Goal: Navigation & Orientation: Understand site structure

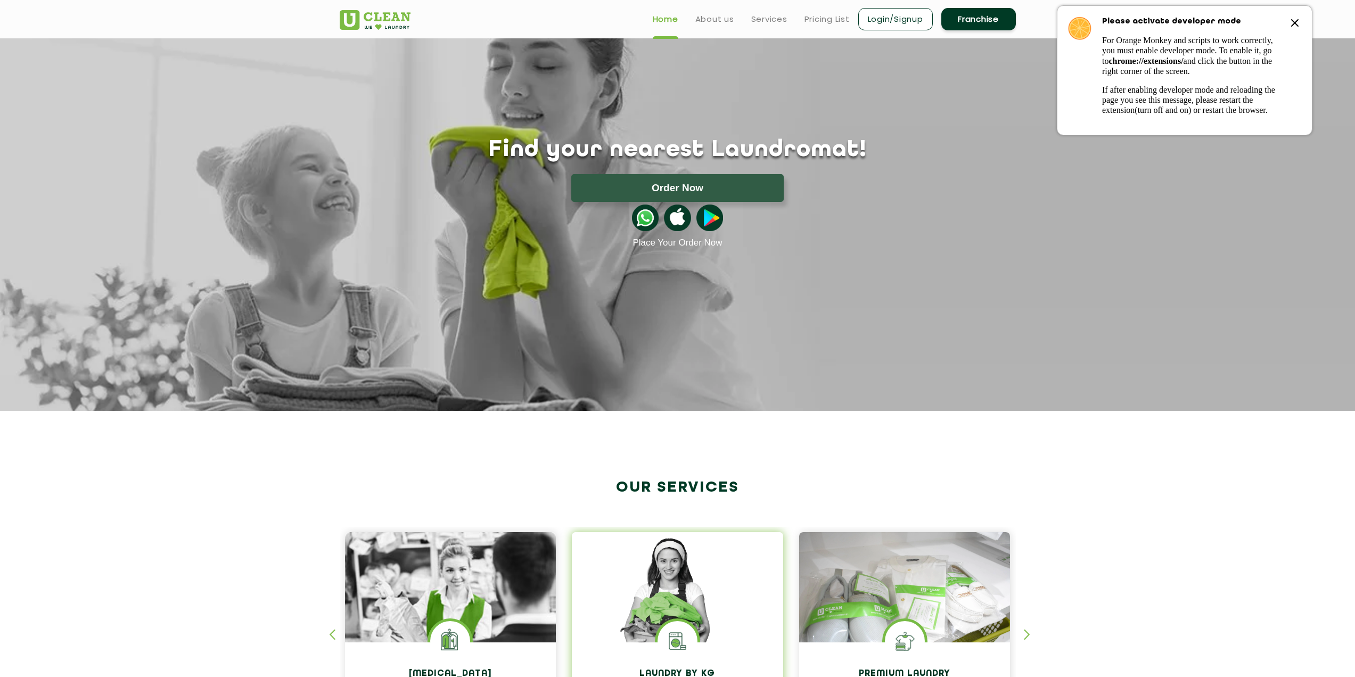
scroll to position [284, 0]
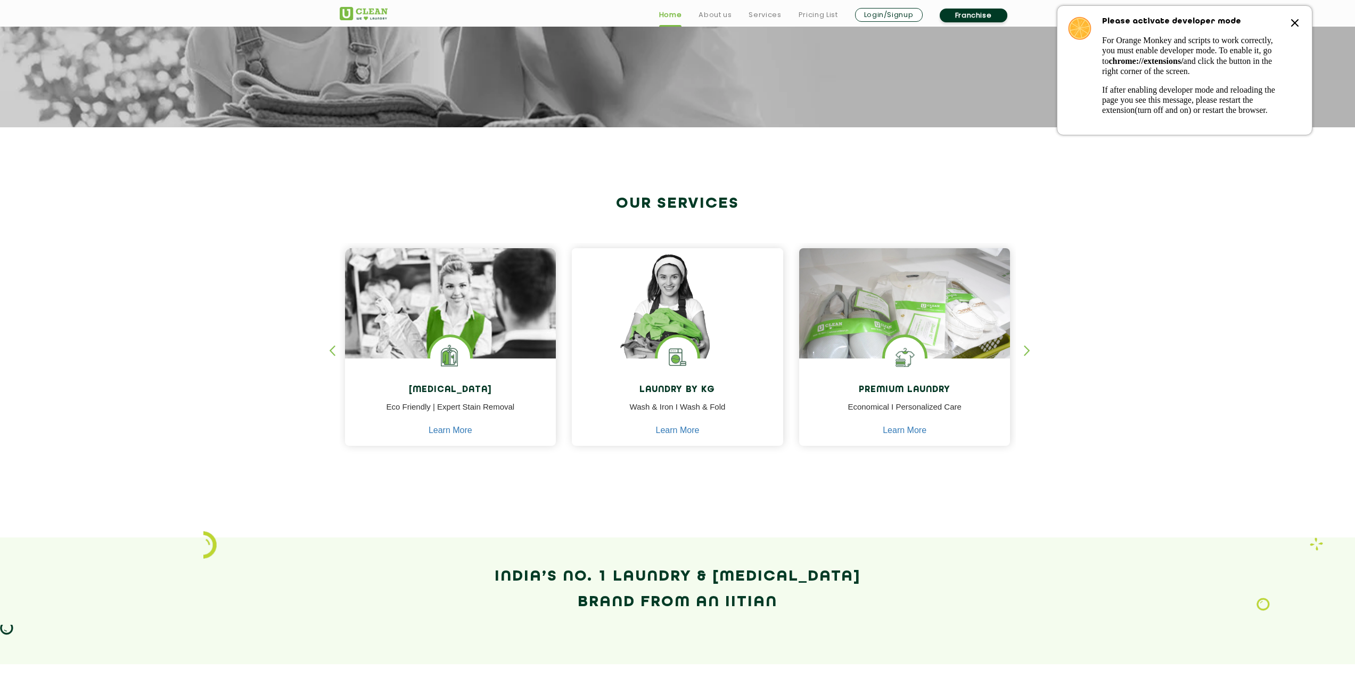
click at [1024, 355] on div "button" at bounding box center [1032, 359] width 16 height 29
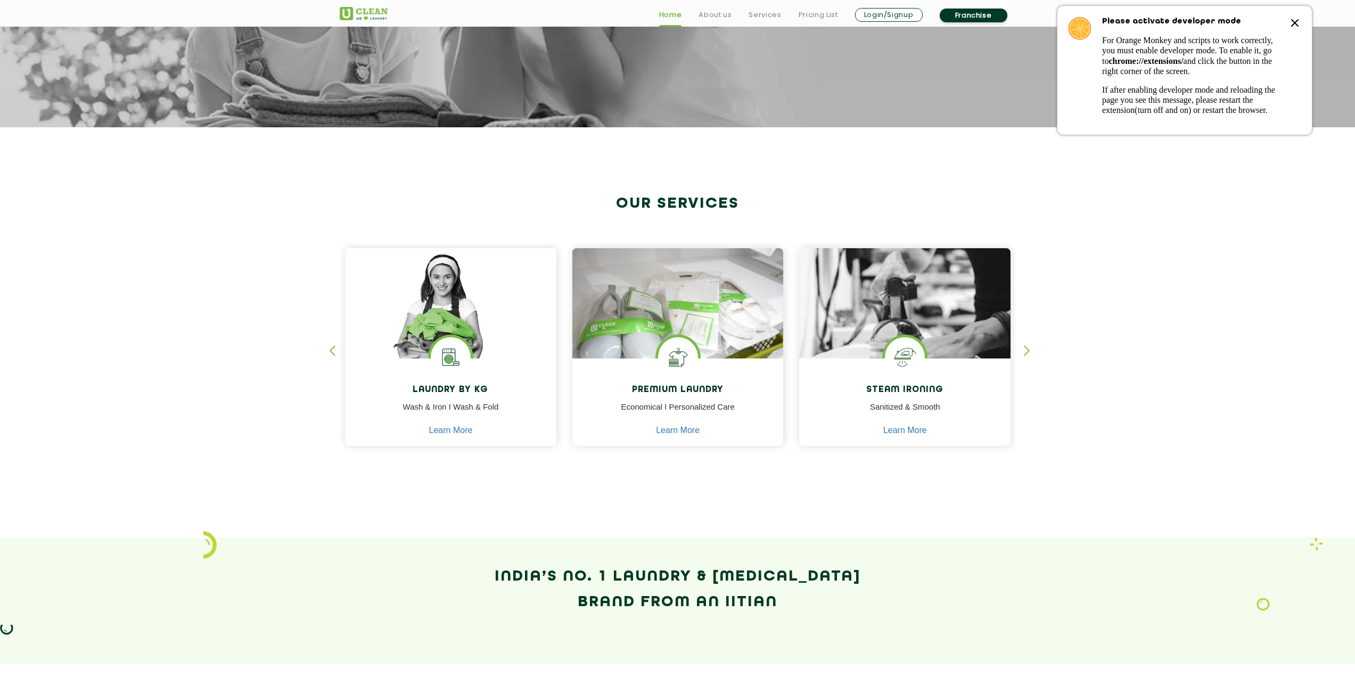
click at [334, 353] on div "button" at bounding box center [337, 359] width 16 height 29
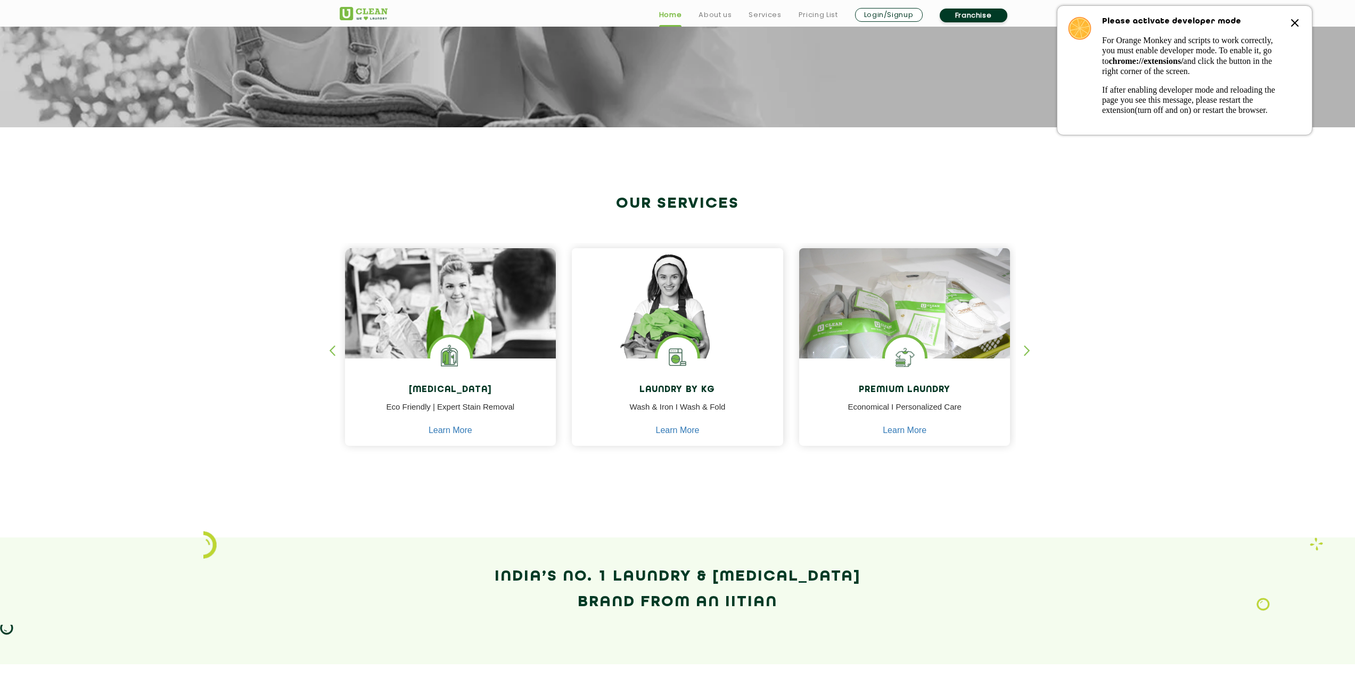
click at [334, 353] on div "button" at bounding box center [337, 359] width 16 height 29
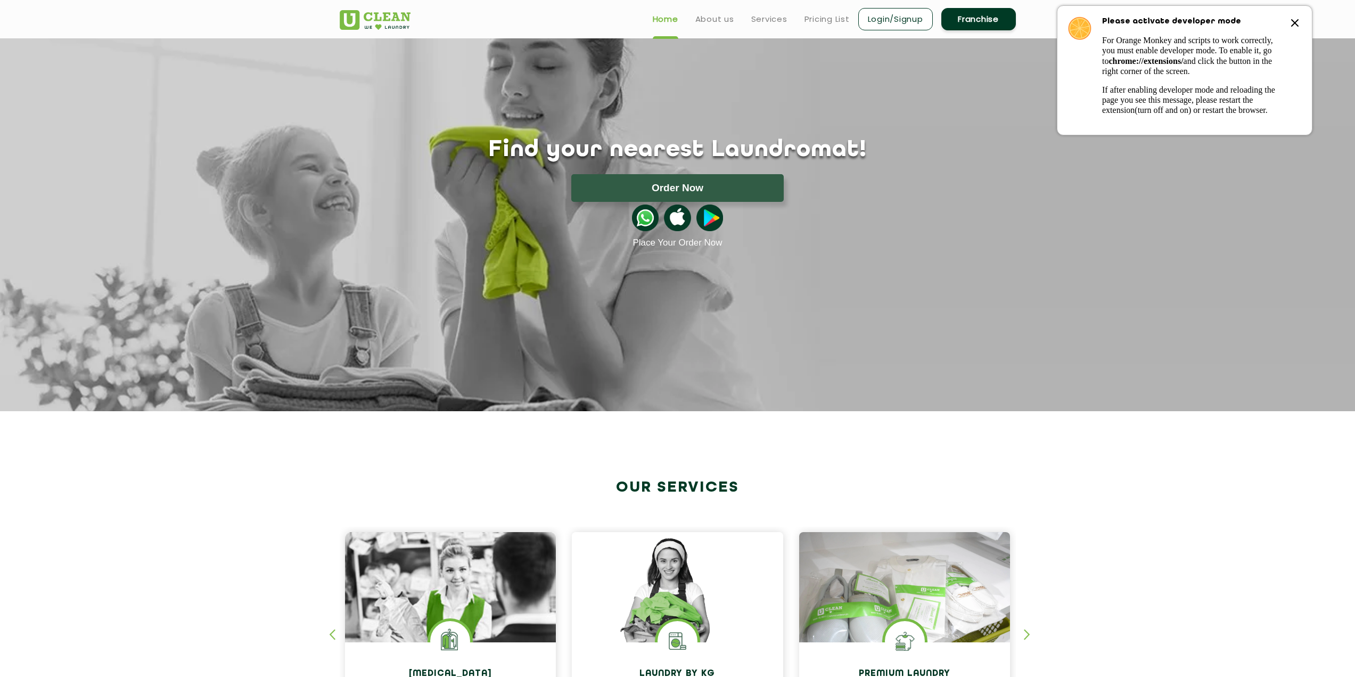
click at [1294, 17] on icon at bounding box center [1294, 23] width 13 height 13
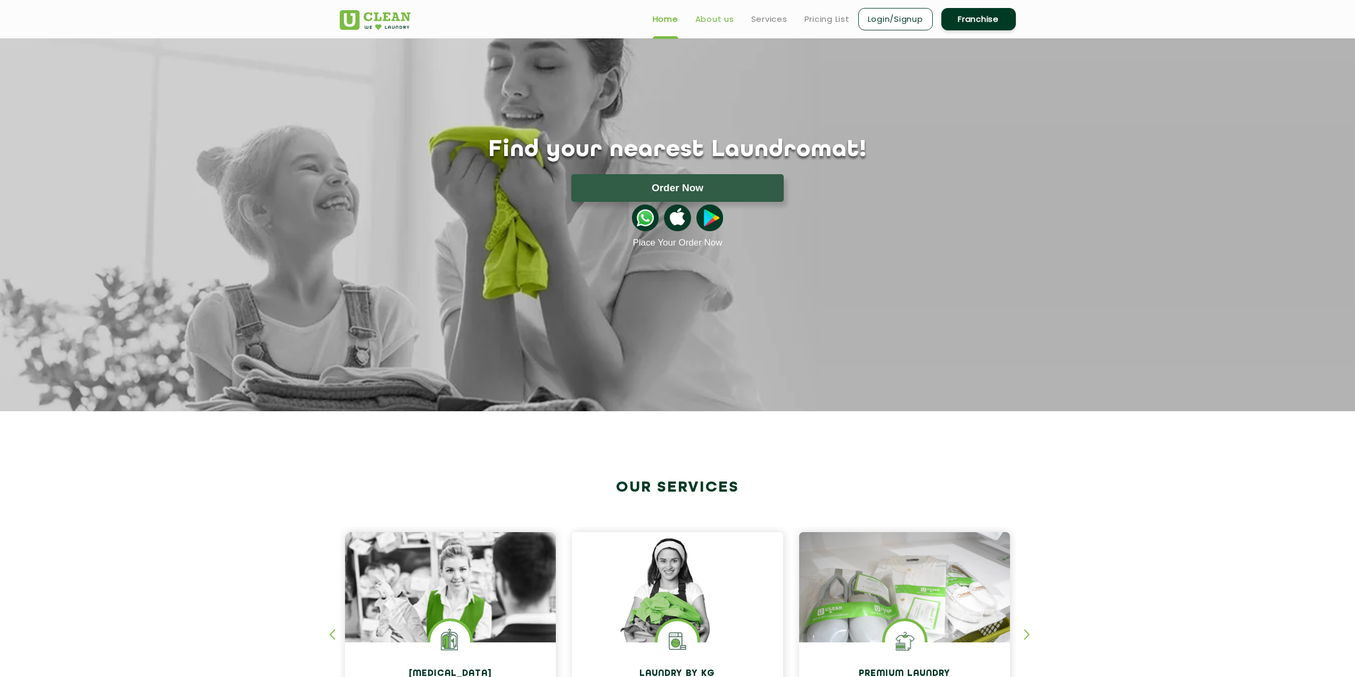
click at [711, 23] on link "About us" at bounding box center [714, 19] width 39 height 13
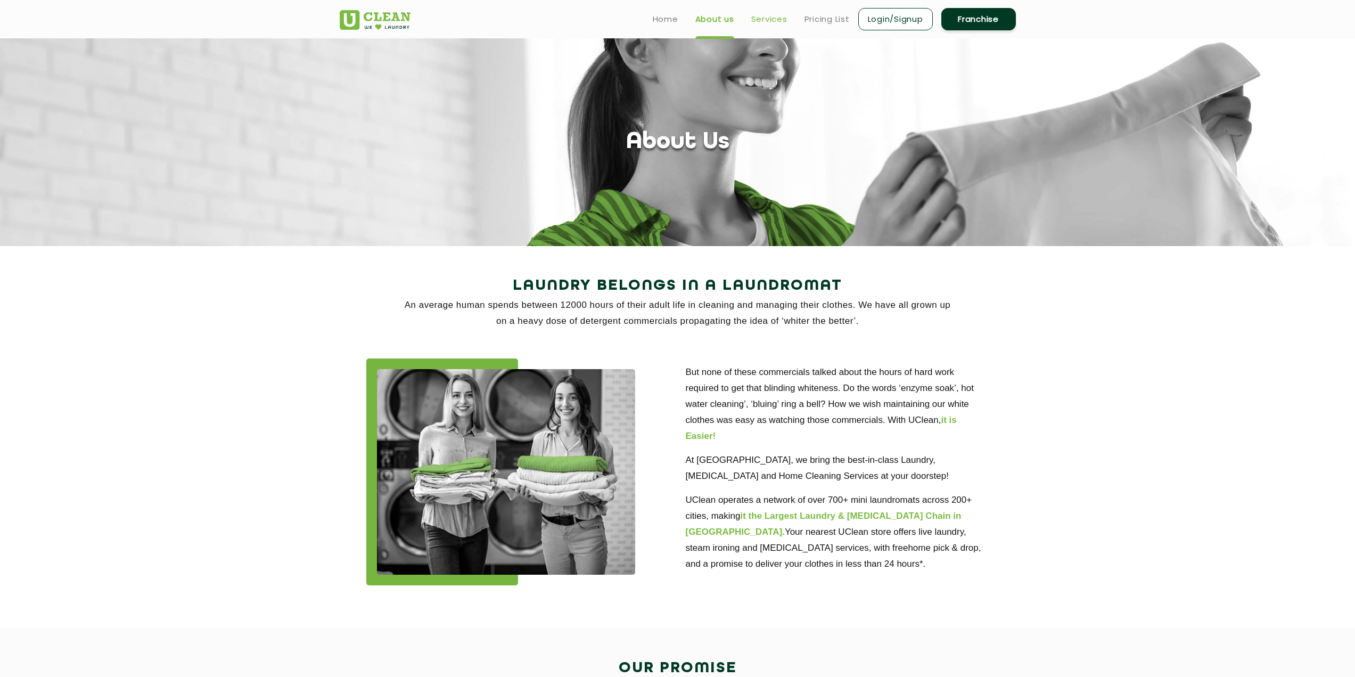
click at [785, 14] on link "Services" at bounding box center [769, 19] width 36 height 13
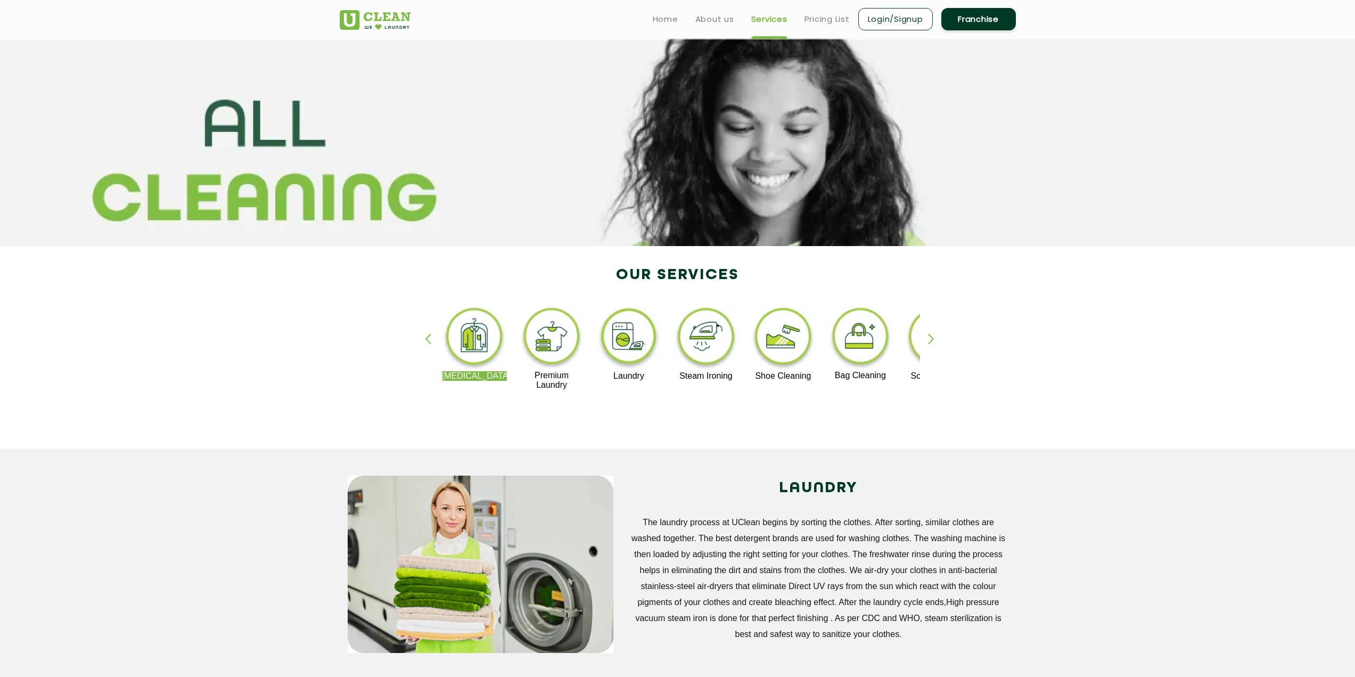
click at [926, 336] on div "[MEDICAL_DATA] Premium Laundry Laundry Steam Ironing Shoe Cleaning Bag Cleaning…" at bounding box center [678, 353] width 692 height 192
click at [926, 333] on div "[MEDICAL_DATA] Premium Laundry Laundry Steam Ironing Shoe Cleaning Bag Cleaning…" at bounding box center [678, 353] width 692 height 192
click at [928, 333] on div "button" at bounding box center [936, 347] width 16 height 29
